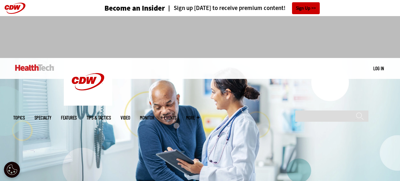
click at [77, 115] on link "Features" at bounding box center [69, 117] width 16 height 5
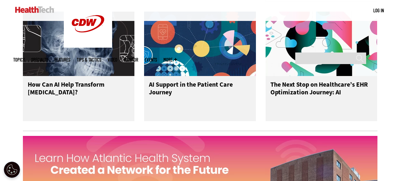
scroll to position [588, 0]
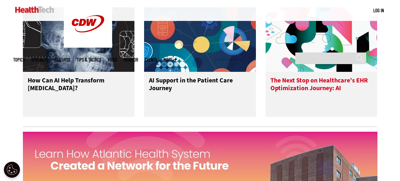
click at [332, 96] on h3 "The Next Stop on Healthcare’s EHR Optimization Journey: AI" at bounding box center [321, 90] width 102 height 26
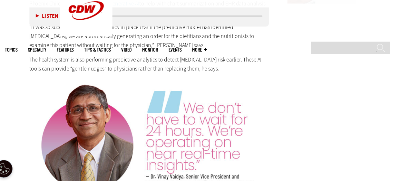
scroll to position [838, 0]
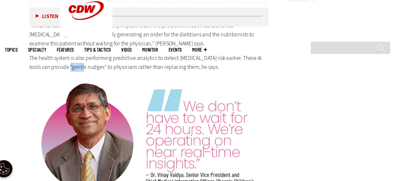
click at [195, 63] on p "The health system is also performing predictive analytics to detect [MEDICAL_DA…" at bounding box center [146, 71] width 221 height 16
click at [74, 63] on p "The health system is also performing predictive analytics to detect [MEDICAL_DA…" at bounding box center [146, 71] width 221 height 16
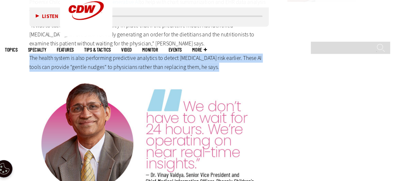
click at [74, 63] on p "The health system is also performing predictive analytics to detect [MEDICAL_DA…" at bounding box center [146, 71] width 221 height 16
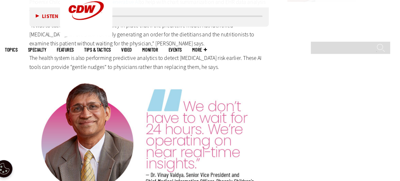
click at [74, 63] on p "The health system is also performing predictive analytics to detect [MEDICAL_DA…" at bounding box center [146, 71] width 221 height 16
drag, startPoint x: 74, startPoint y: 61, endPoint x: 82, endPoint y: 62, distance: 7.5
click at [82, 63] on p "The health system is also performing predictive analytics to detect [MEDICAL_DA…" at bounding box center [146, 71] width 221 height 16
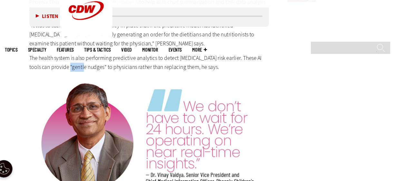
drag, startPoint x: 83, startPoint y: 62, endPoint x: 69, endPoint y: 60, distance: 14.6
click at [69, 63] on p "The health system is also performing predictive analytics to detect [MEDICAL_DA…" at bounding box center [146, 71] width 221 height 16
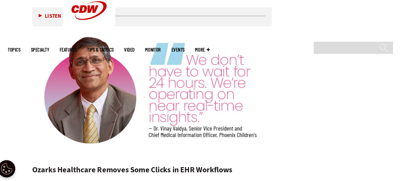
scroll to position [883, 0]
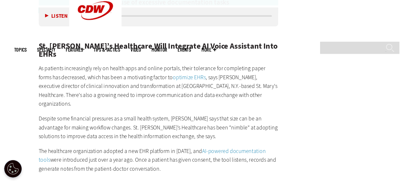
scroll to position [1319, 0]
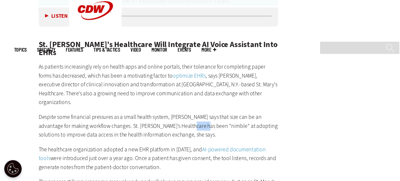
drag, startPoint x: 158, startPoint y: 103, endPoint x: 172, endPoint y: 105, distance: 14.1
click at [172, 118] on p "Despite some financial pressures as a small health system, [PERSON_NAME] says t…" at bounding box center [146, 130] width 221 height 25
click at [205, 127] on div "St. [PERSON_NAME]’s Healthcare Will Integrate AI Voice Assistant Into EHRs As p…" at bounding box center [146, 153] width 221 height 202
click at [208, 149] on link "AI-powered documentation tools" at bounding box center [140, 156] width 209 height 15
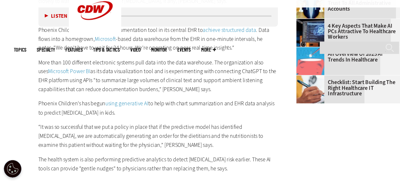
scroll to position [745, 0]
